Goal: Find specific fact: Find specific fact

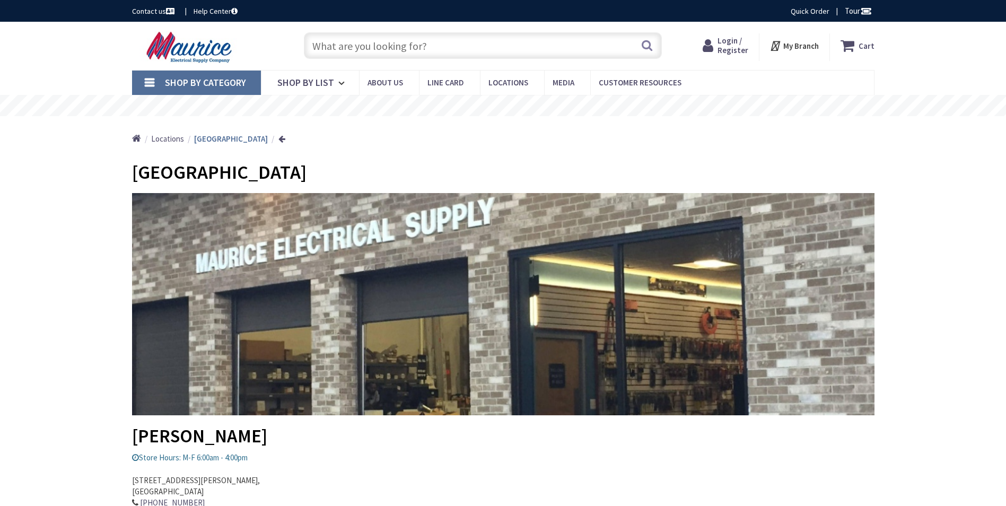
click at [436, 46] on input "text" at bounding box center [483, 45] width 358 height 27
paste input "lh4-120-l"
type input "lh4-120-l"
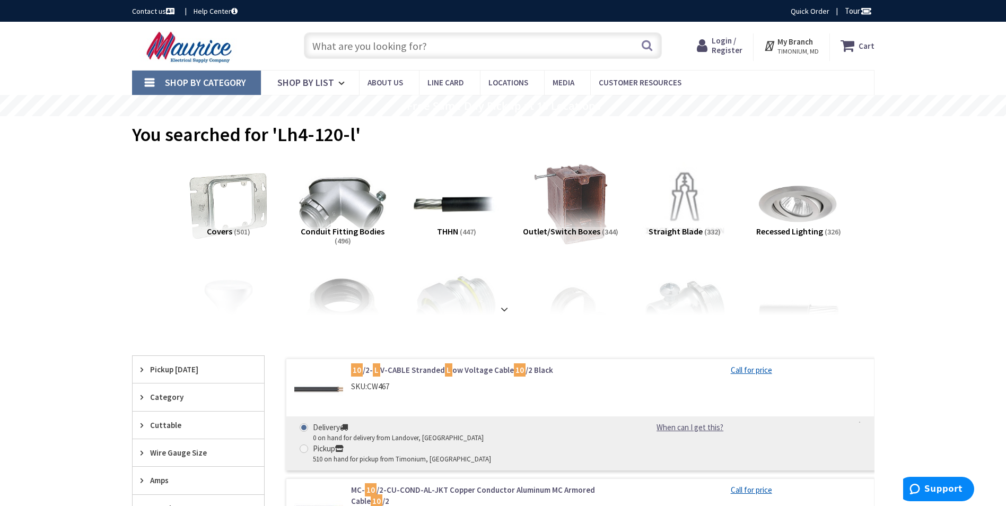
click at [392, 48] on input "text" at bounding box center [483, 45] width 358 height 27
paste input "lh4-120-l"
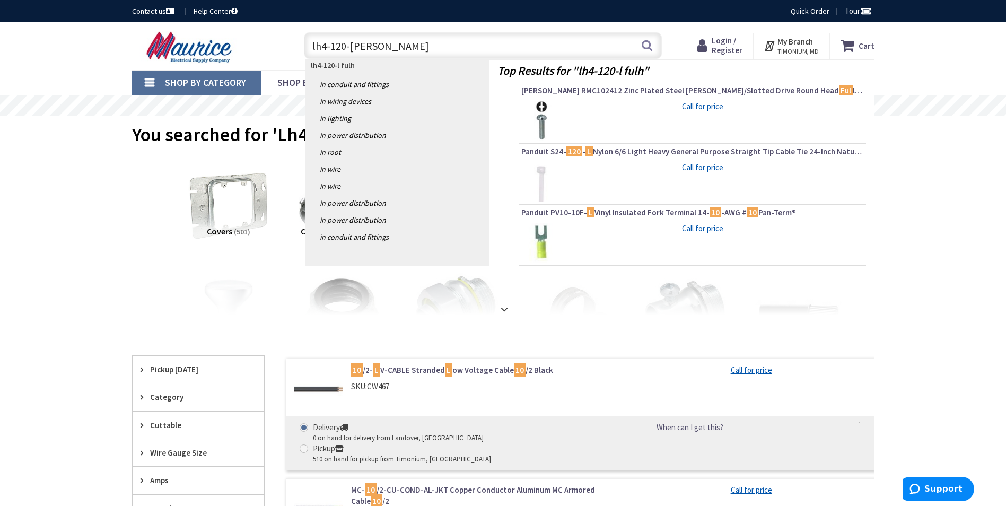
type input "lh4-120-l fulham"
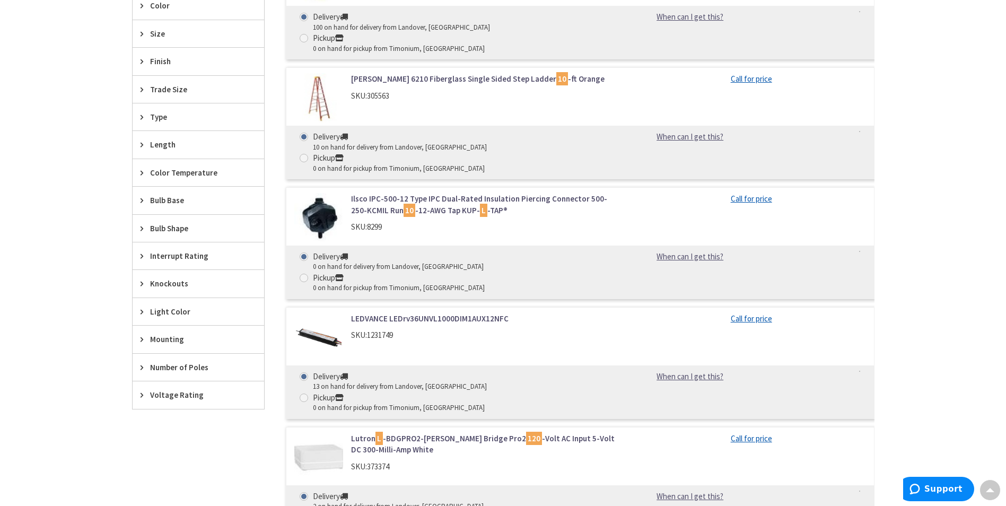
scroll to position [106, 0]
